Goal: Information Seeking & Learning: Learn about a topic

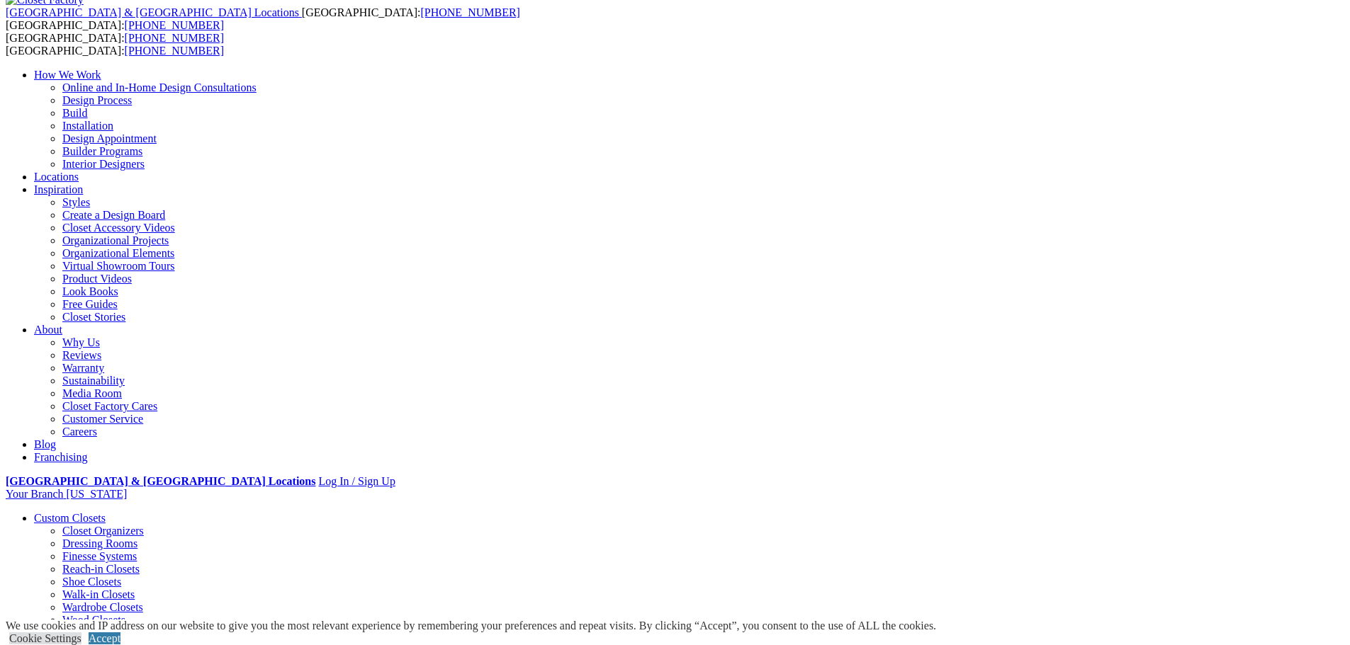
scroll to position [71, 0]
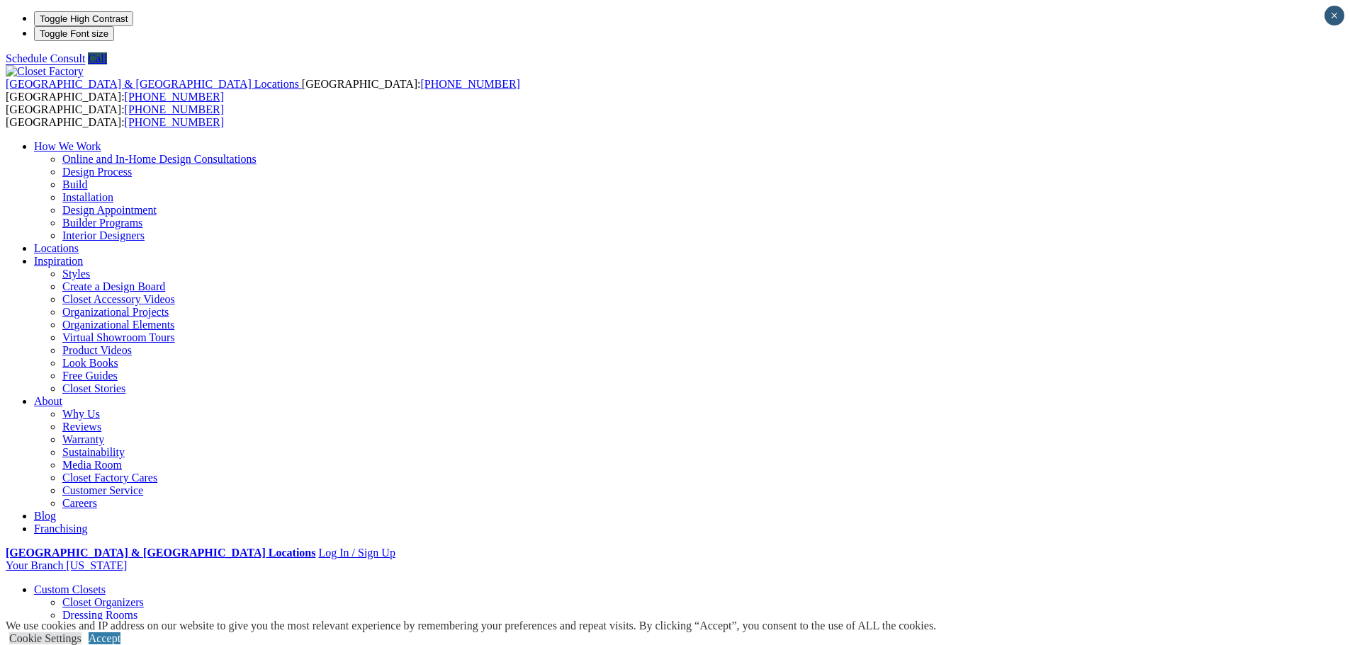
drag, startPoint x: 1000, startPoint y: 309, endPoint x: 0, endPoint y: 169, distance: 1010.1
drag, startPoint x: 572, startPoint y: 327, endPoint x: 1148, endPoint y: 322, distance: 575.3
drag, startPoint x: 1133, startPoint y: 324, endPoint x: 361, endPoint y: 266, distance: 774.5
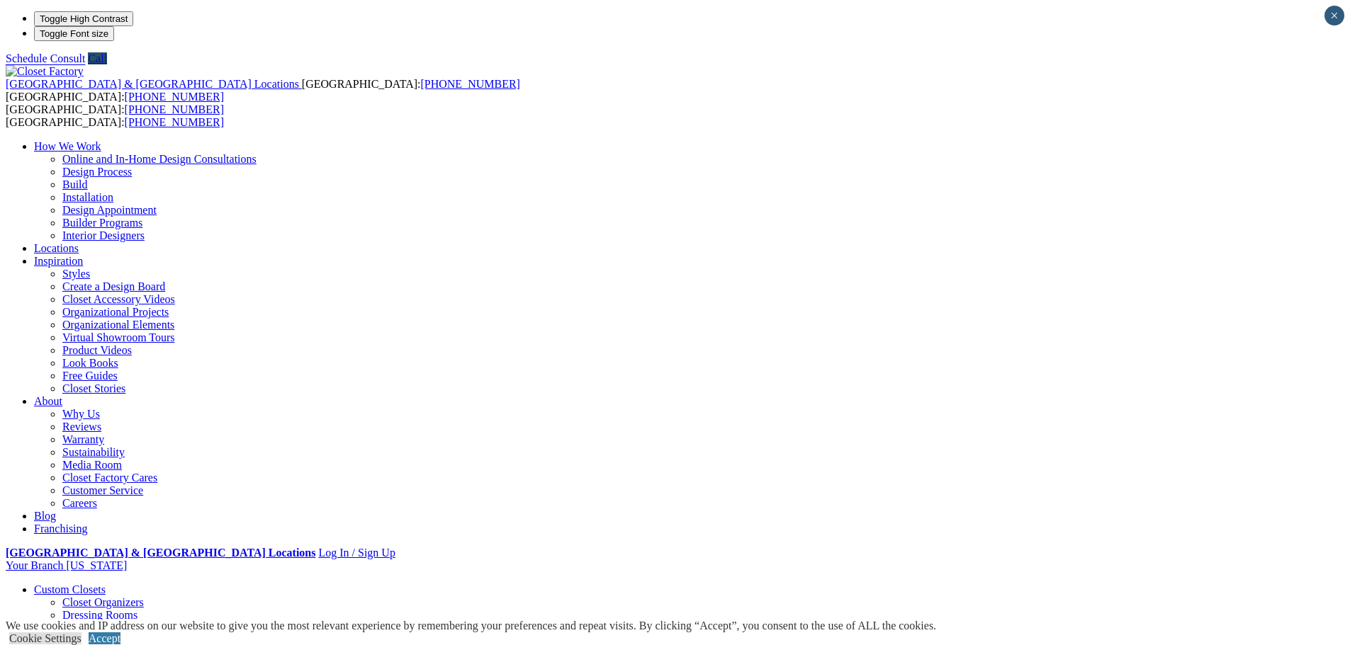
drag, startPoint x: 790, startPoint y: 269, endPoint x: 213, endPoint y: 203, distance: 581.1
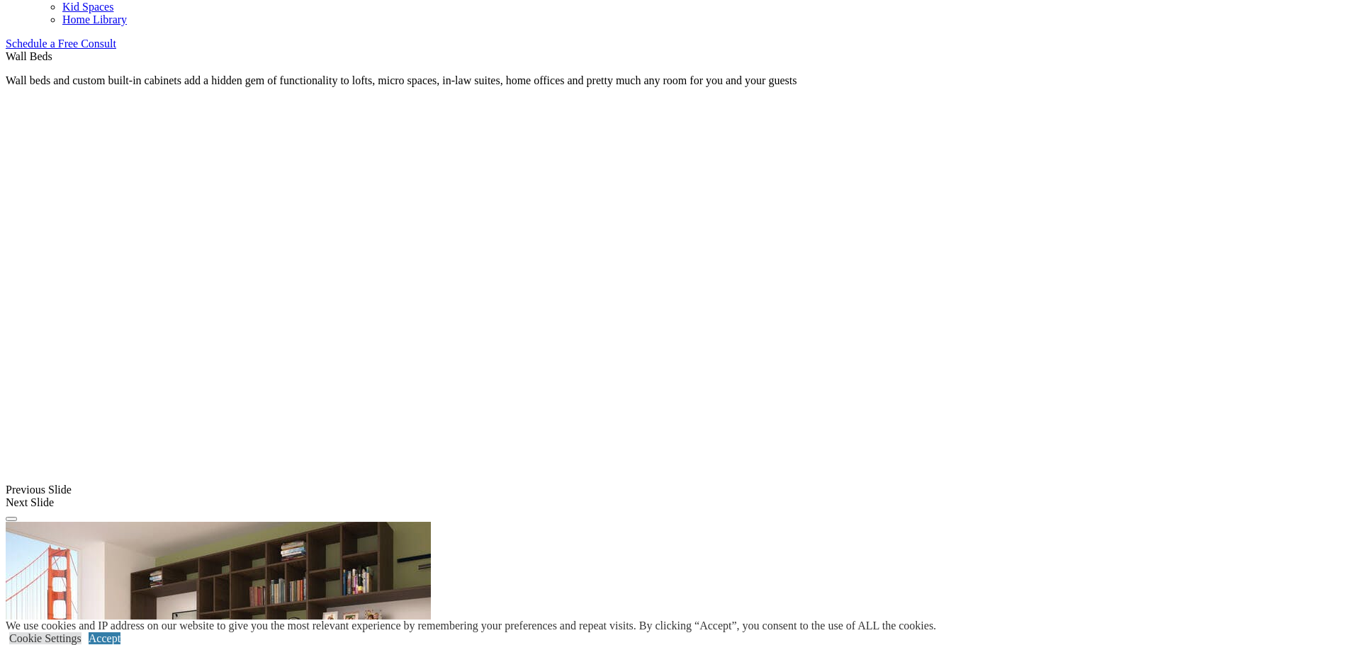
scroll to position [921, 0]
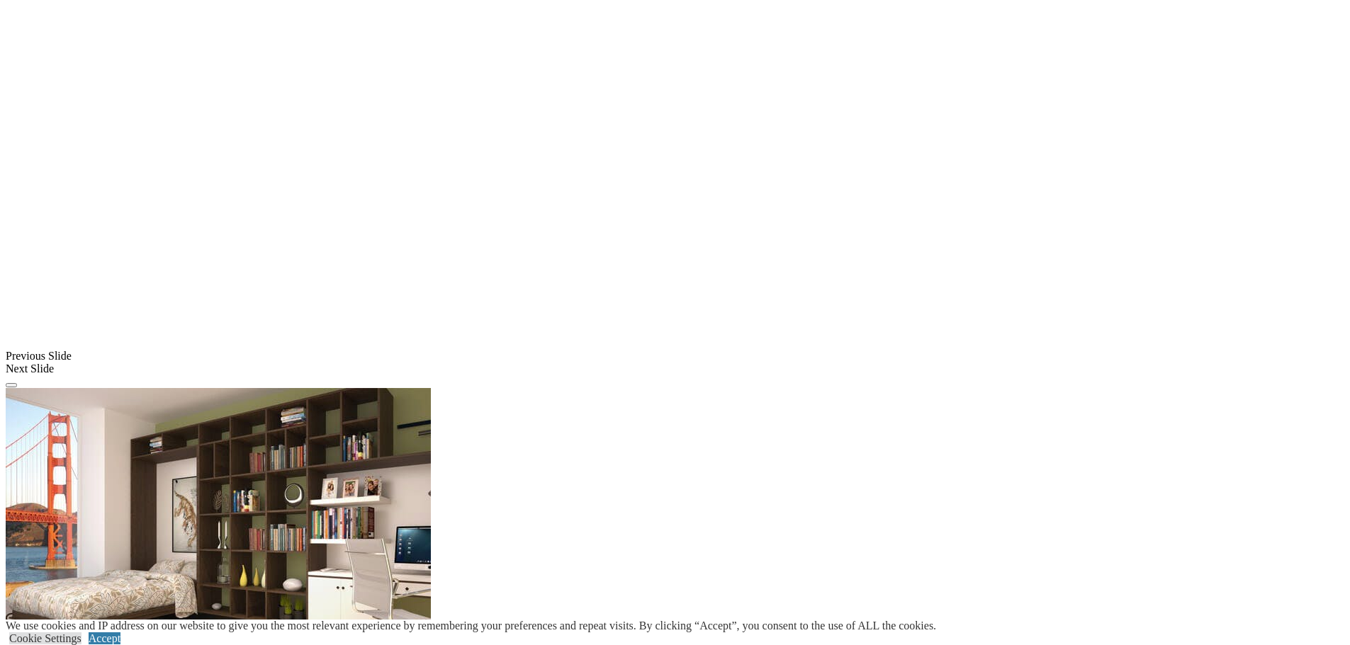
scroll to position [1063, 0]
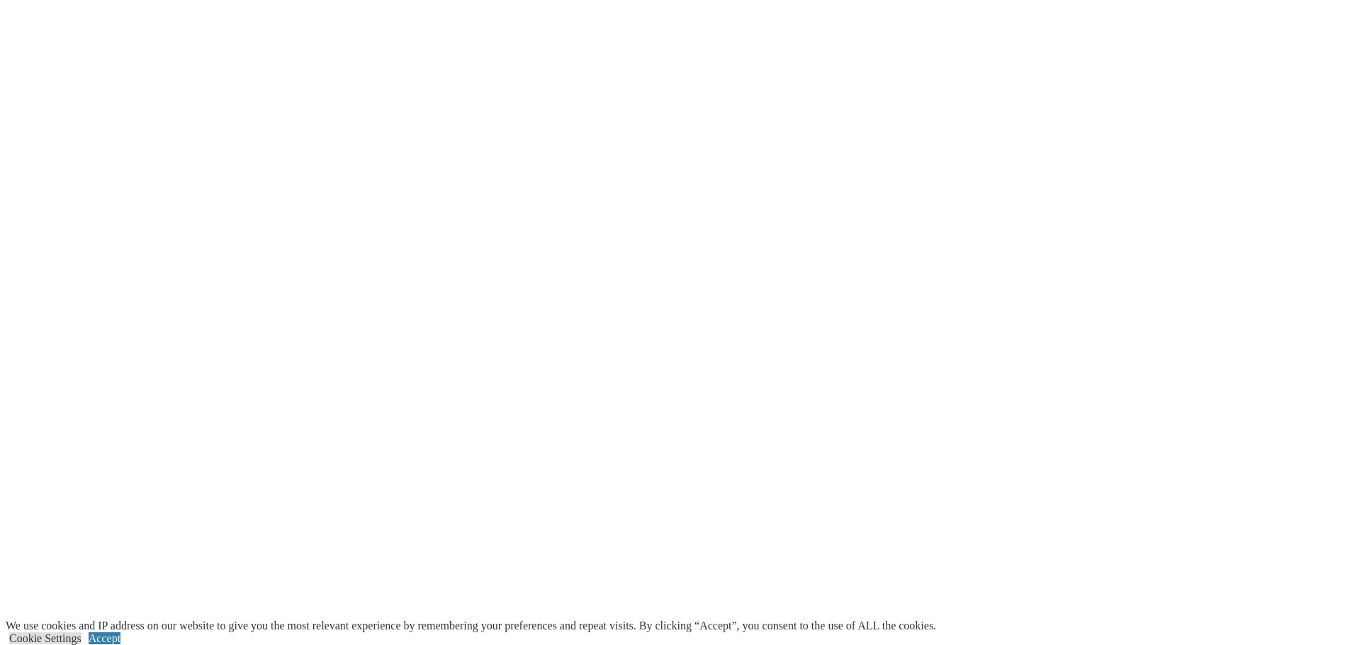
scroll to position [3330, 0]
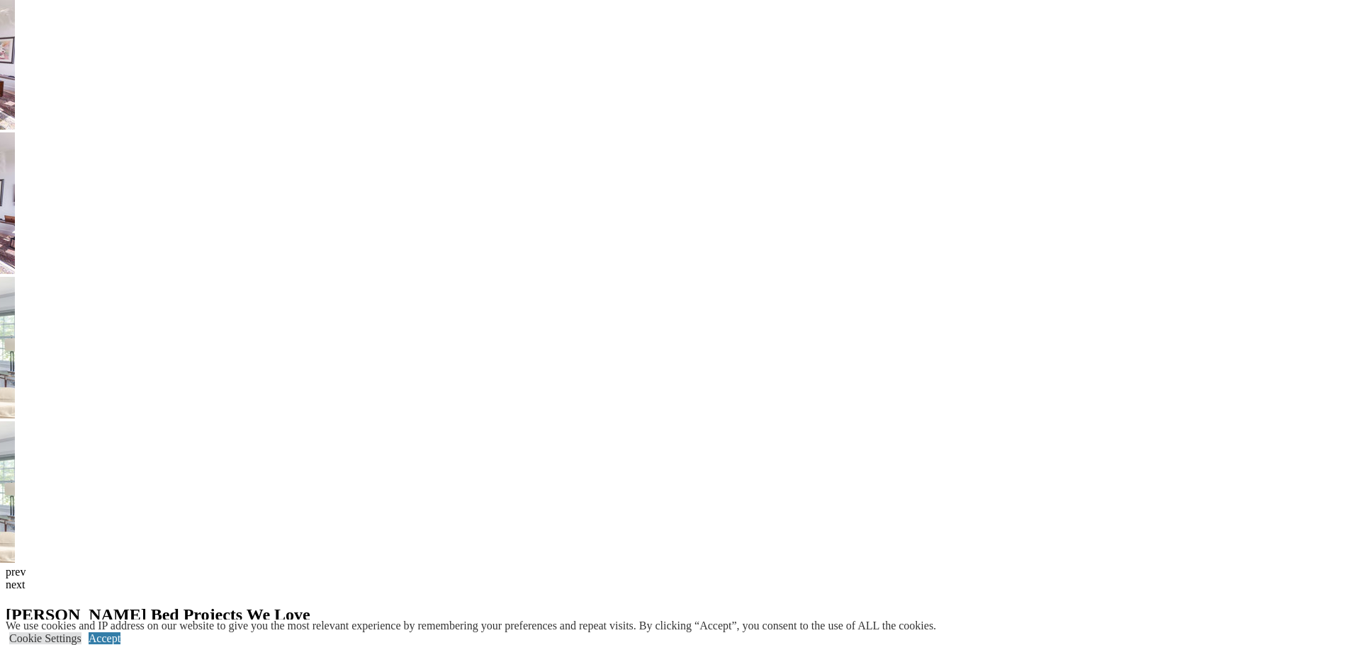
scroll to position [3802, 0]
